Goal: Check status: Check status

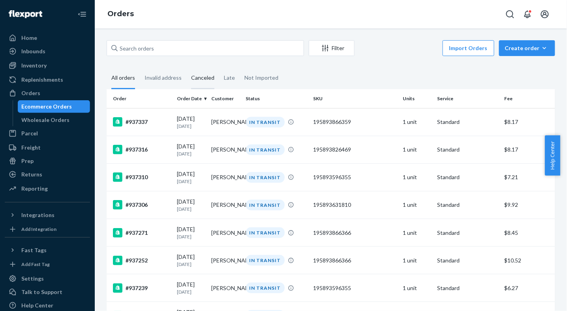
click at [202, 81] on div "Canceled" at bounding box center [202, 78] width 23 height 22
click at [186, 67] on input "Canceled" at bounding box center [186, 67] width 0 height 0
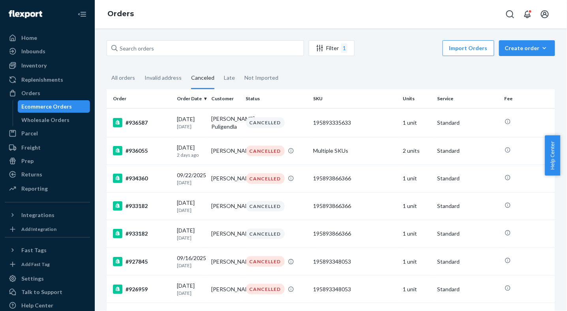
click at [425, 82] on fieldset "All orders Invalid address Canceled Late Not Imported" at bounding box center [331, 78] width 448 height 22
click at [115, 81] on div "All orders" at bounding box center [123, 78] width 24 height 22
click at [107, 67] on input "All orders" at bounding box center [107, 67] width 0 height 0
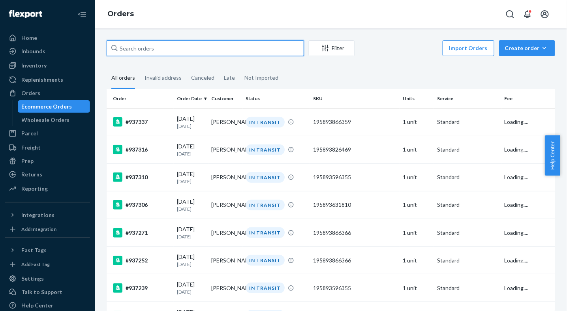
click at [207, 51] on input "text" at bounding box center [205, 48] width 197 height 16
paste input "[PERSON_NAME]"
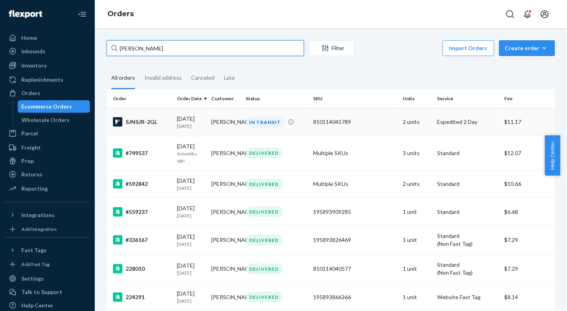
type input "[PERSON_NAME]"
click at [204, 127] on td "[DATE] [DATE]" at bounding box center [191, 122] width 34 height 28
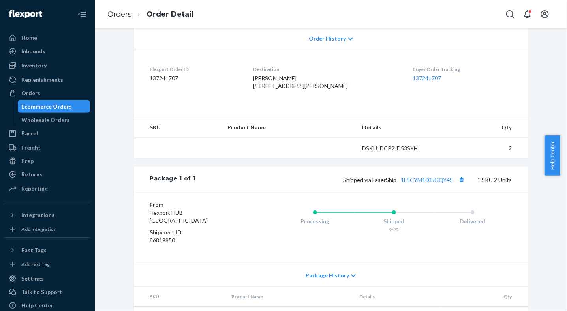
scroll to position [172, 0]
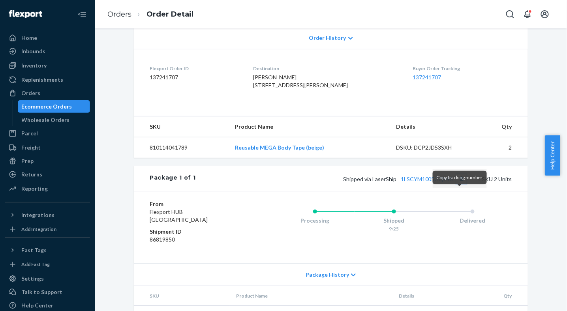
click at [459, 184] on button "Copy tracking number" at bounding box center [461, 179] width 10 height 10
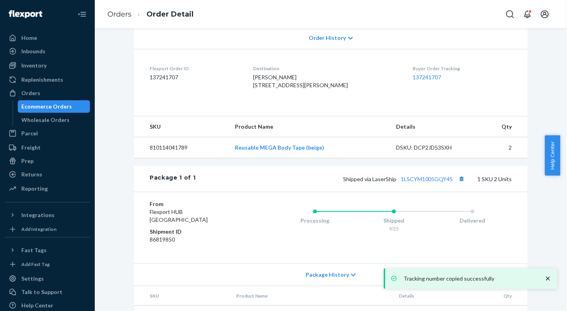
click at [66, 111] on div "Ecommerce Orders" at bounding box center [54, 106] width 71 height 11
click at [66, 110] on div "Ecommerce Orders" at bounding box center [47, 107] width 50 height 8
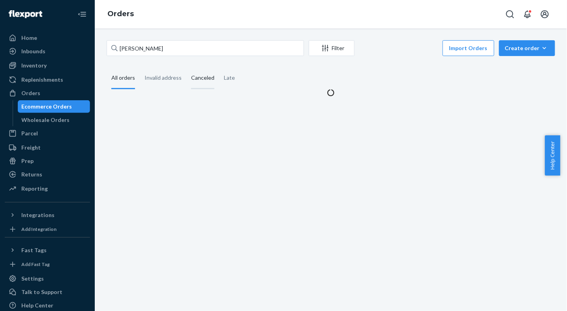
click at [191, 69] on div "Canceled" at bounding box center [202, 78] width 23 height 22
click at [186, 67] on input "Canceled" at bounding box center [186, 67] width 0 height 0
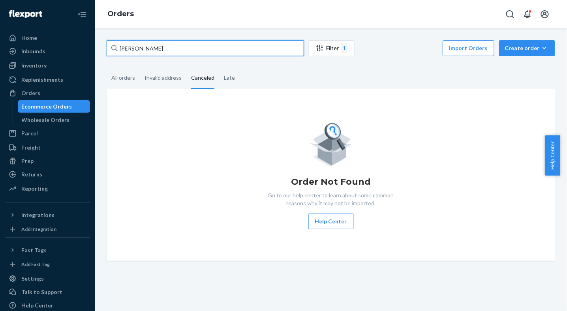
click at [286, 49] on input "[PERSON_NAME]" at bounding box center [205, 48] width 197 height 16
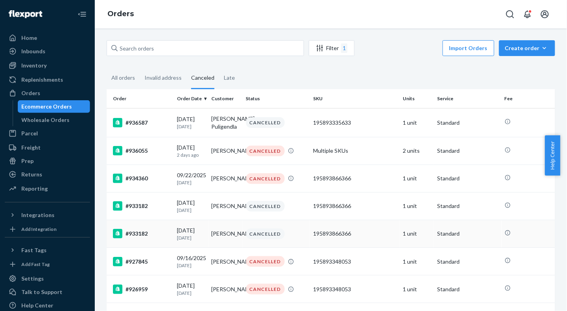
click at [224, 231] on td "[PERSON_NAME]" at bounding box center [225, 234] width 34 height 28
